Goal: Task Accomplishment & Management: Use online tool/utility

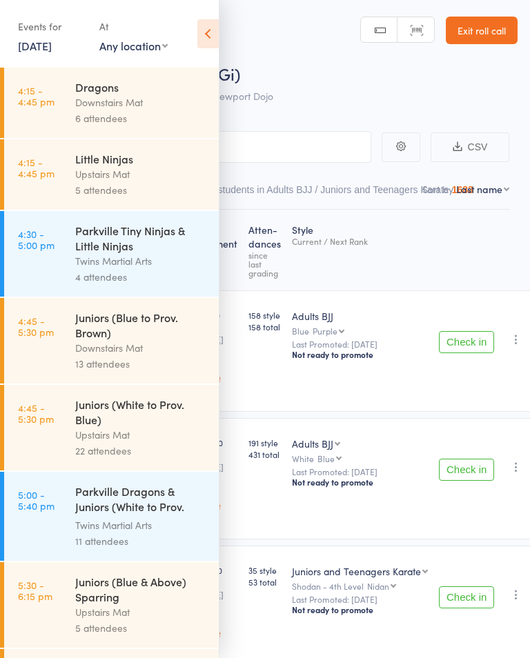
click at [145, 481] on div "Juniors (Blue & Above) Sparring" at bounding box center [141, 589] width 132 height 30
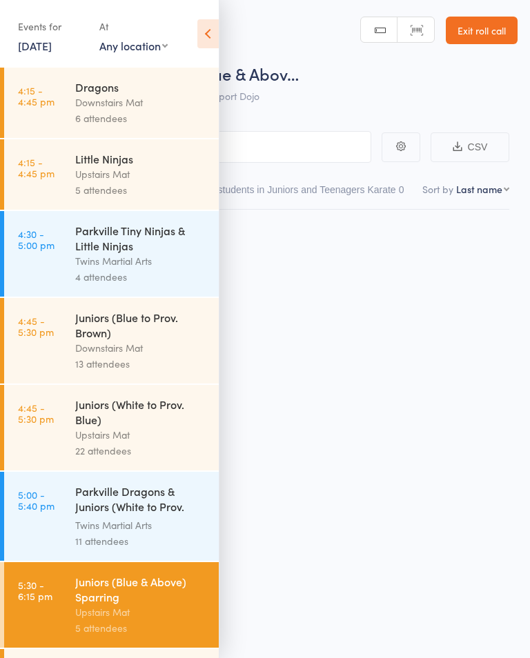
click at [215, 32] on icon at bounding box center [207, 33] width 21 height 29
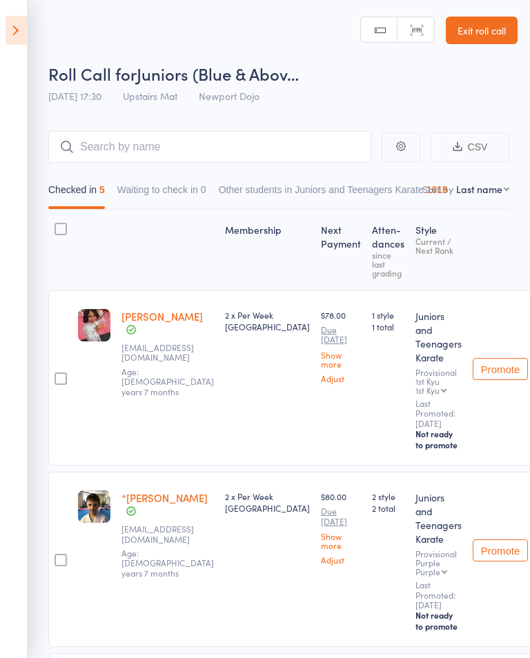
click at [20, 33] on icon at bounding box center [16, 30] width 21 height 29
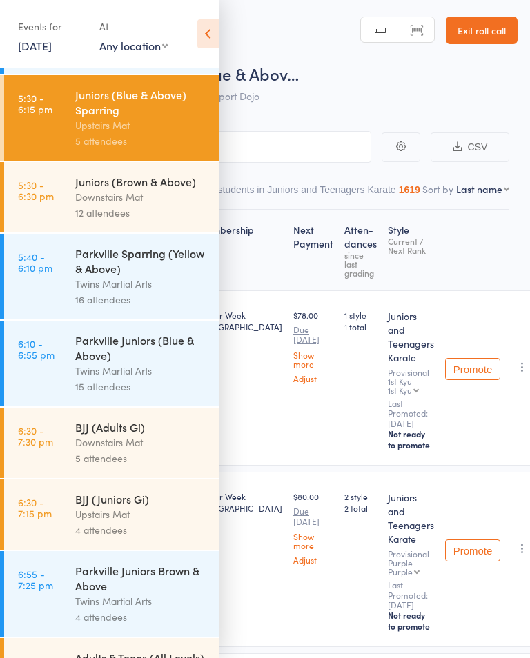
scroll to position [505, 0]
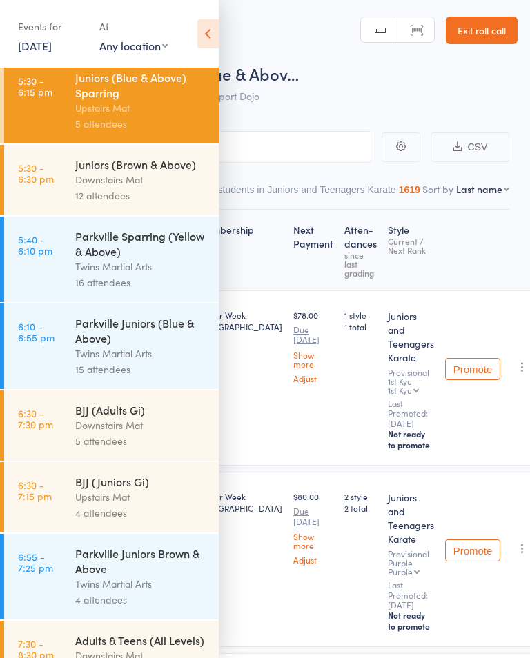
click at [142, 481] on div "Upstairs Mat" at bounding box center [141, 497] width 132 height 16
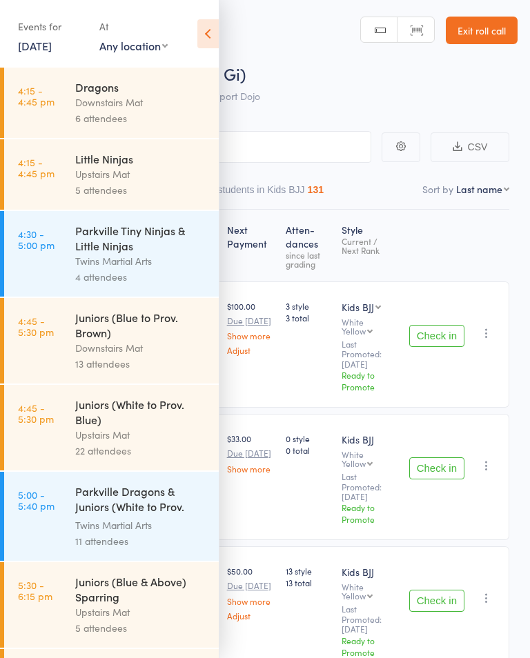
click at [202, 23] on icon at bounding box center [207, 33] width 21 height 29
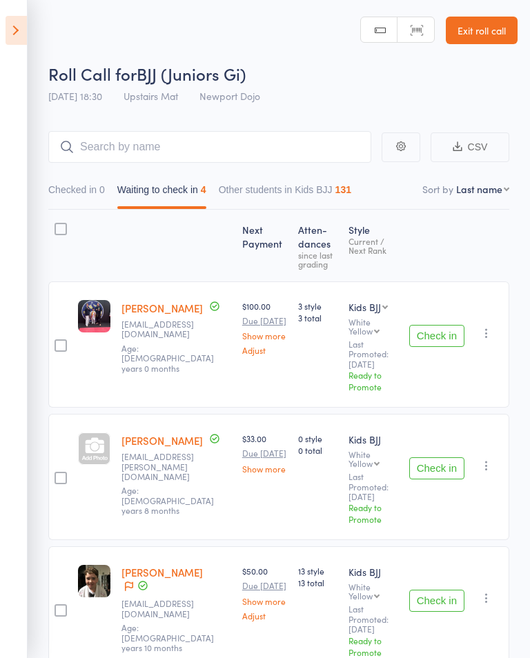
click at [56, 229] on div at bounding box center [61, 229] width 12 height 12
click at [57, 225] on input "checkbox" at bounding box center [57, 225] width 0 height 0
checkbox input "true"
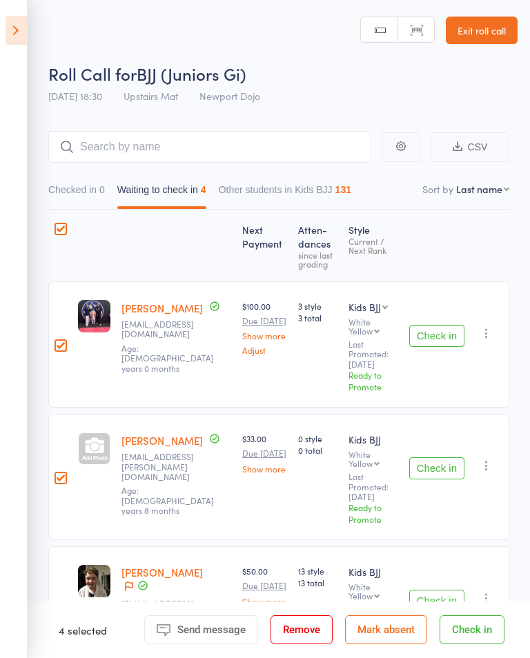
checkbox input "true"
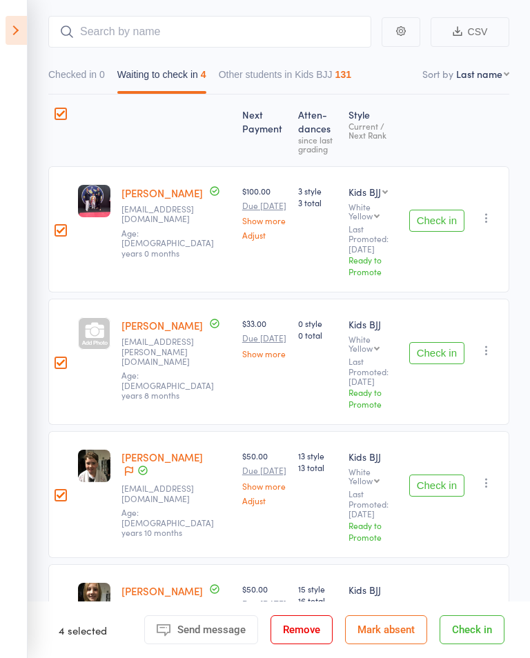
scroll to position [115, 0]
click at [491, 481] on button "Check in" at bounding box center [472, 630] width 65 height 29
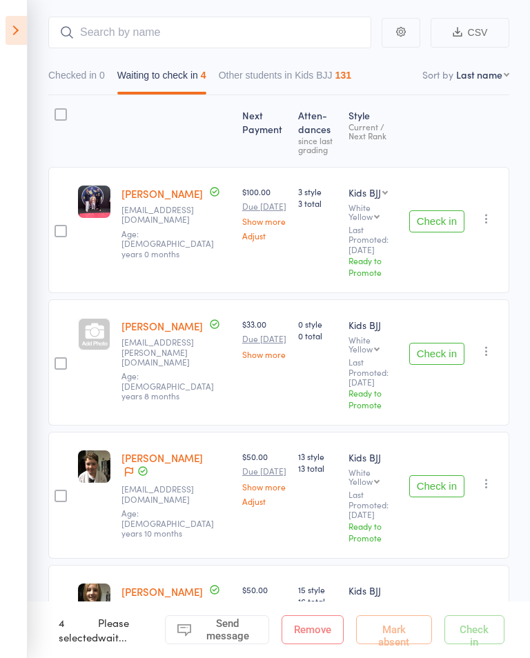
checkbox input "false"
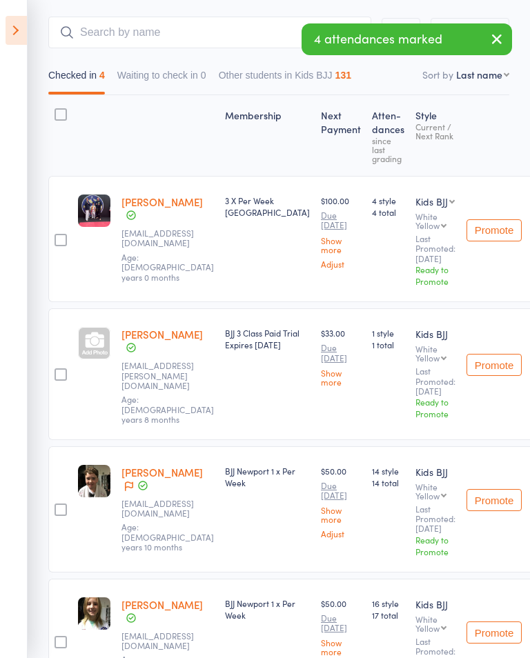
click at [26, 19] on icon at bounding box center [16, 30] width 21 height 29
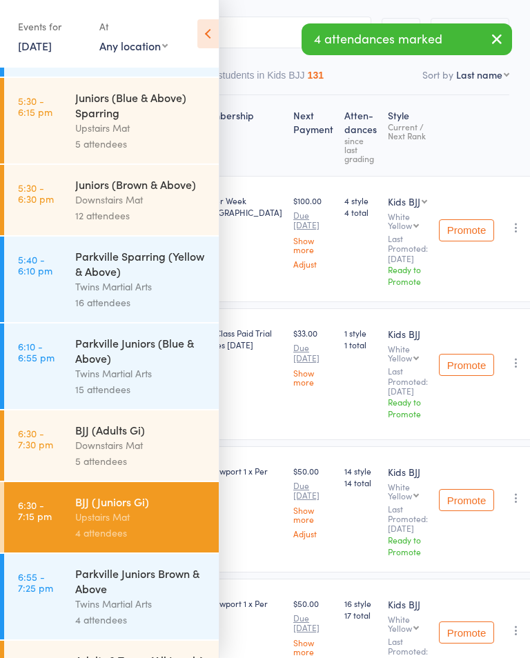
scroll to position [545, 0]
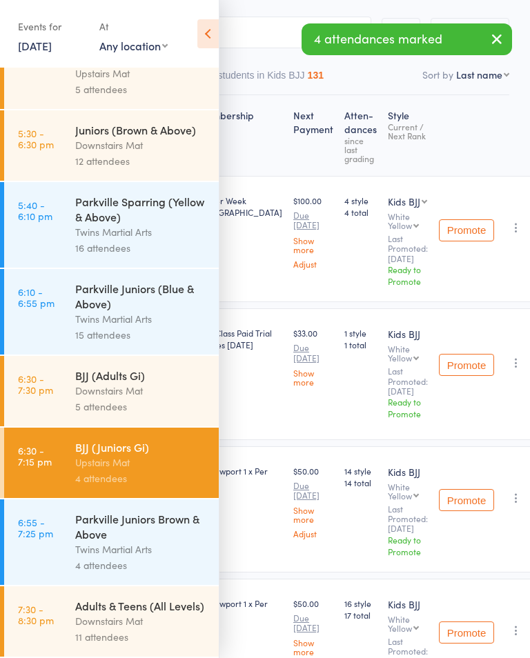
click at [163, 383] on div "BJJ (Adults Gi)" at bounding box center [141, 375] width 132 height 15
click at [160, 383] on div "BJJ (Adults Gi)" at bounding box center [141, 375] width 132 height 15
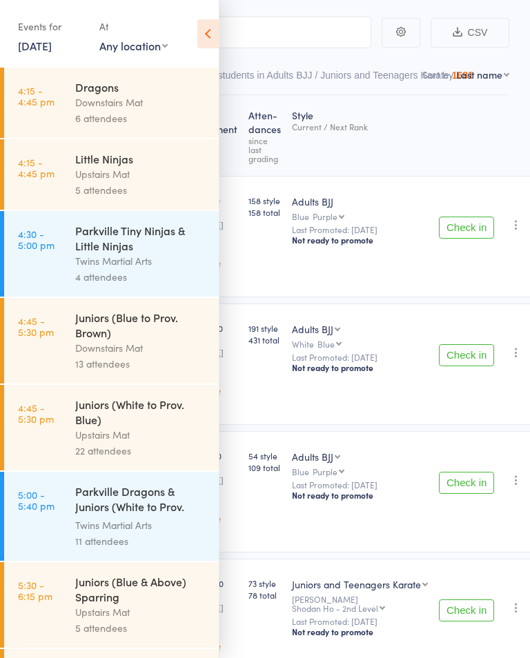
click at [217, 28] on icon at bounding box center [207, 33] width 21 height 29
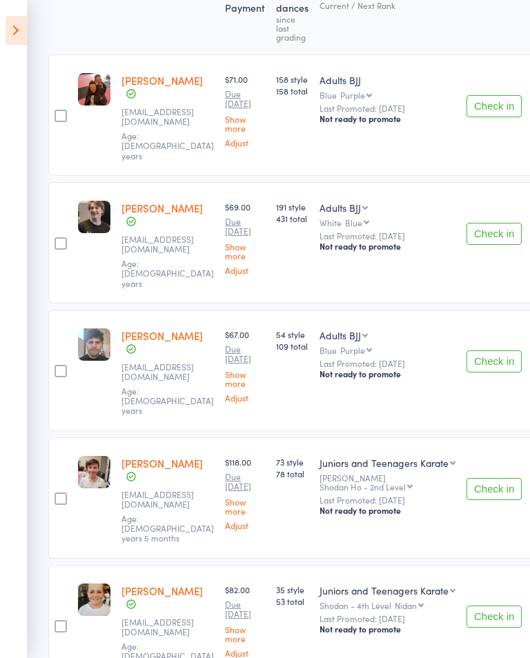
scroll to position [235, 0]
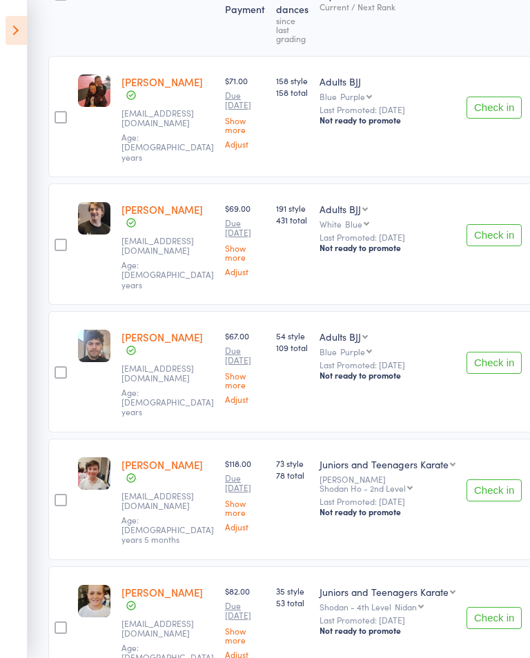
click at [482, 352] on button "Check in" at bounding box center [494, 363] width 55 height 22
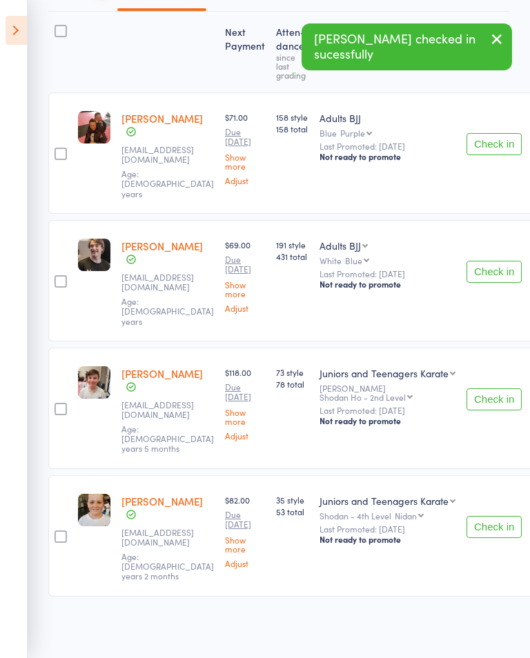
scroll to position [121, 0]
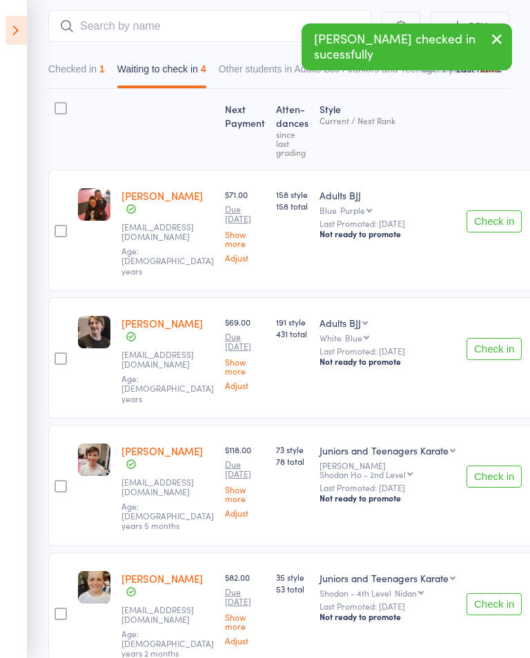
click at [492, 466] on button "Check in" at bounding box center [494, 477] width 55 height 22
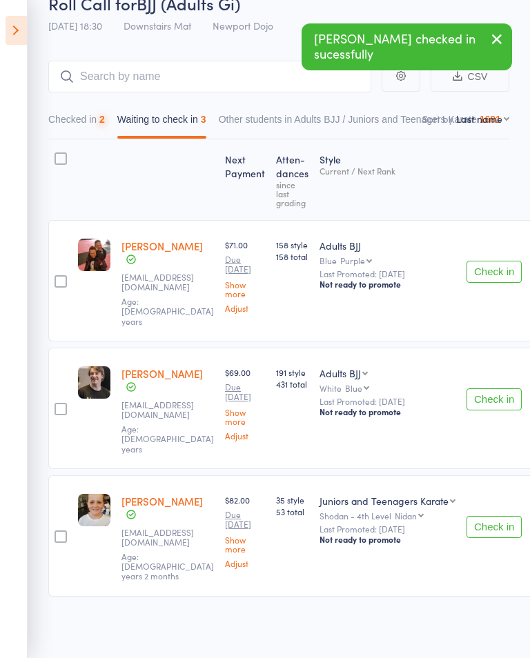
scroll to position [7, 0]
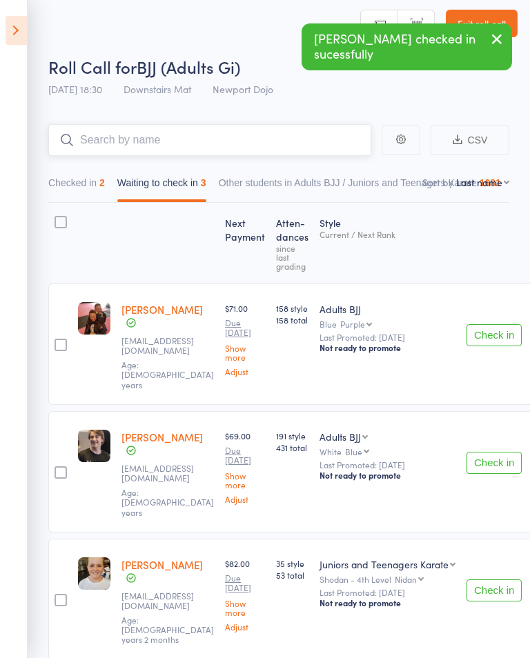
click at [324, 132] on input "search" at bounding box center [209, 140] width 323 height 32
click at [313, 139] on input "search" at bounding box center [209, 140] width 323 height 32
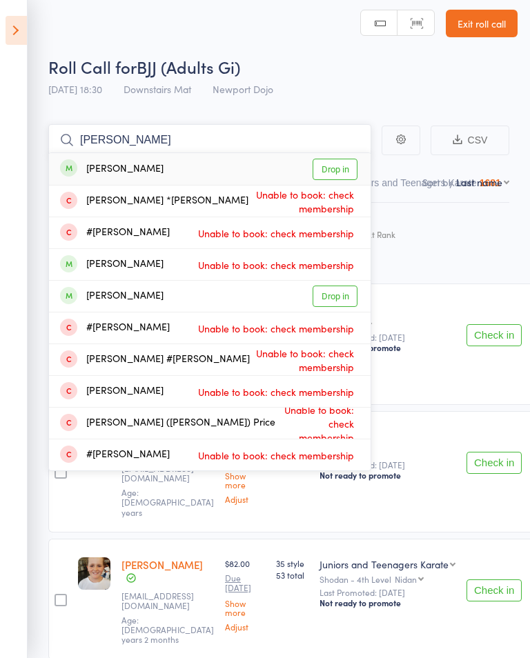
type input "[PERSON_NAME]"
click at [342, 166] on link "Drop in" at bounding box center [335, 169] width 45 height 21
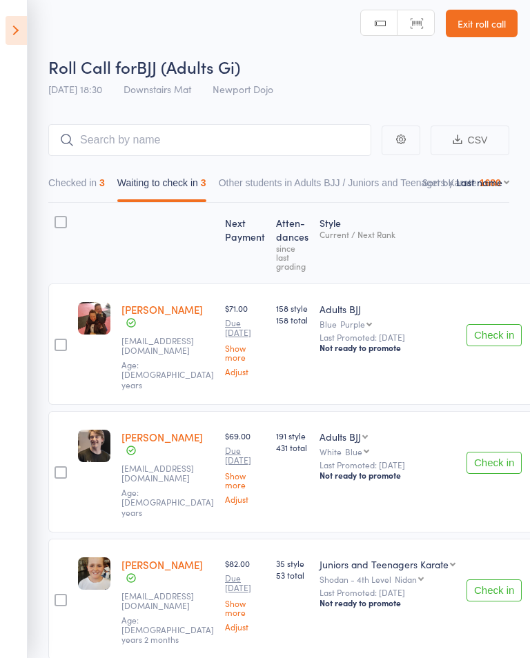
click at [485, 331] on button "Check in" at bounding box center [494, 335] width 55 height 22
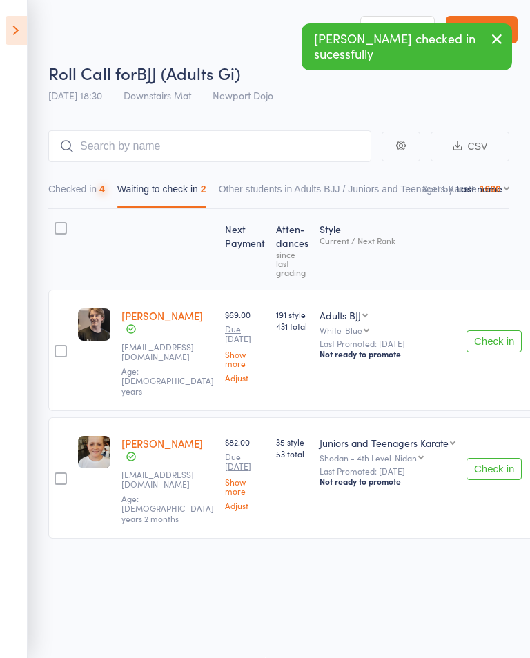
scroll to position [1, 0]
click at [88, 187] on button "Checked in 4" at bounding box center [76, 193] width 57 height 32
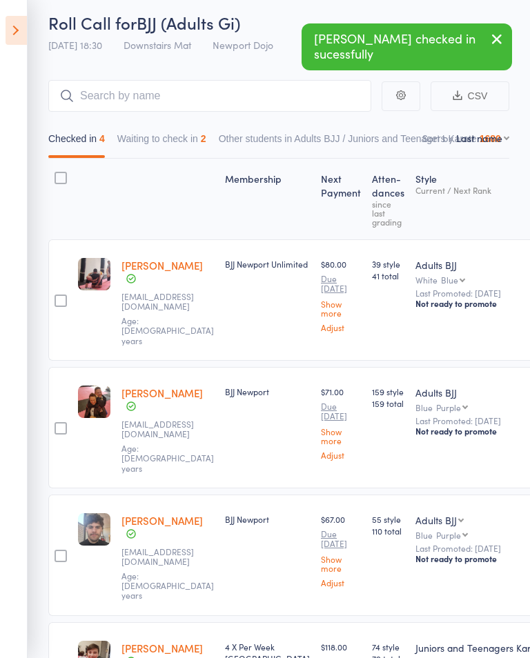
scroll to position [57, 0]
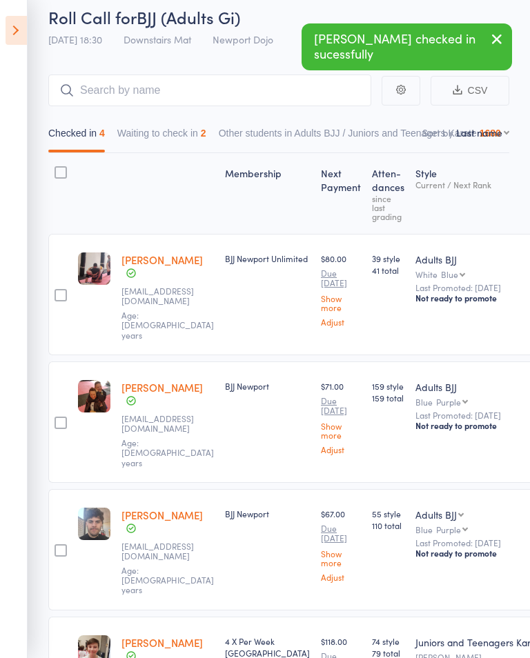
click at [10, 24] on icon at bounding box center [16, 30] width 21 height 29
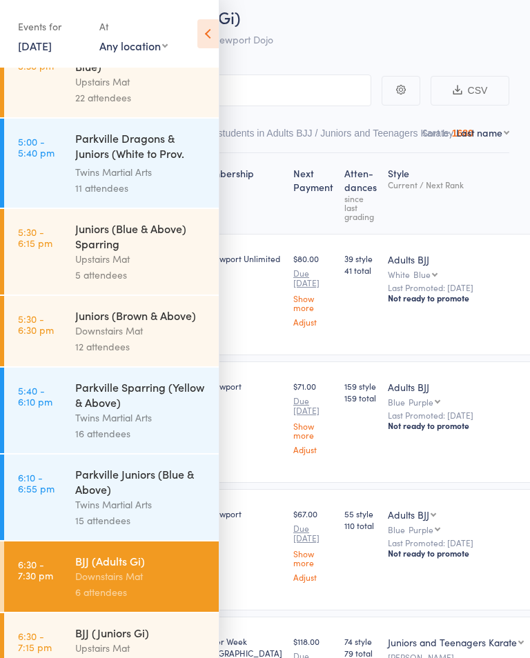
scroll to position [453, 0]
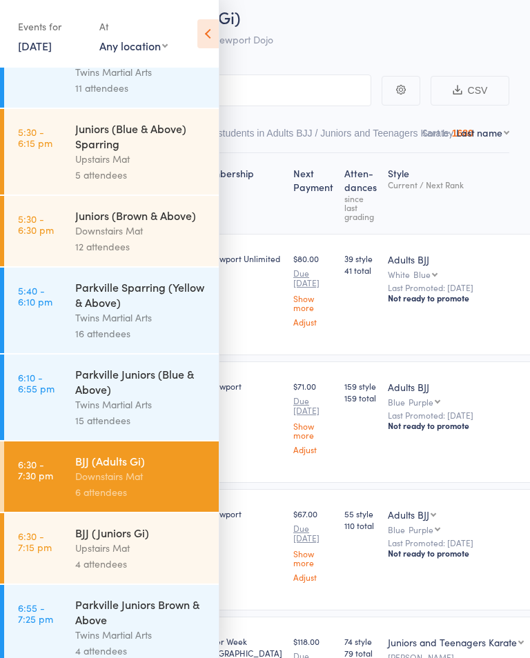
click at [156, 481] on div "Upstairs Mat" at bounding box center [141, 548] width 132 height 16
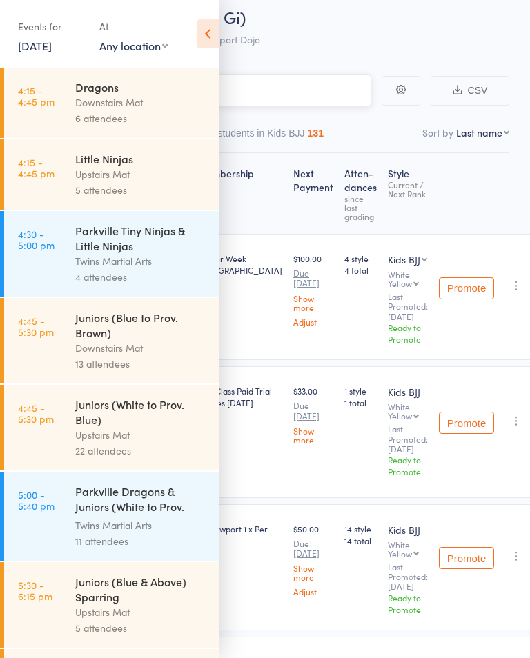
scroll to position [1, 0]
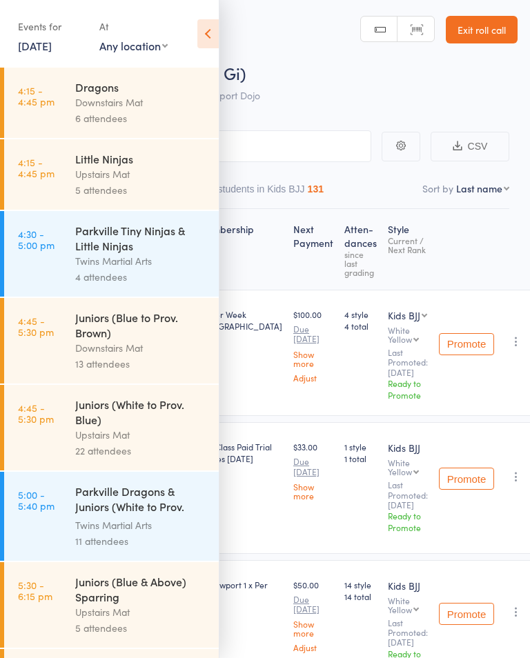
click at [213, 26] on icon at bounding box center [207, 33] width 21 height 29
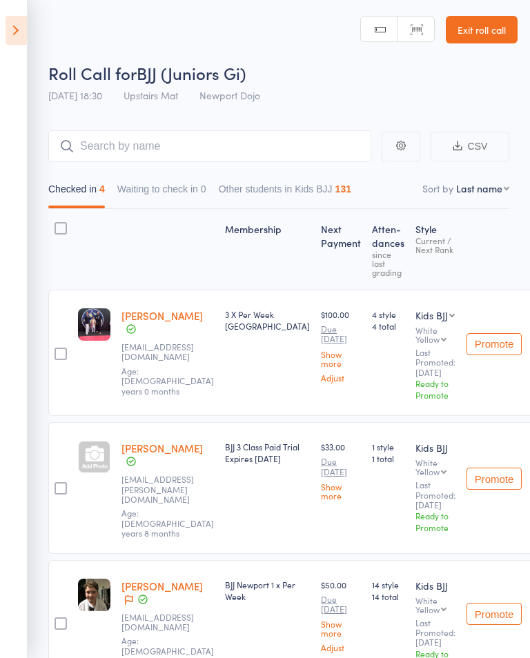
scroll to position [30, 0]
